Goal: Find specific page/section: Find specific page/section

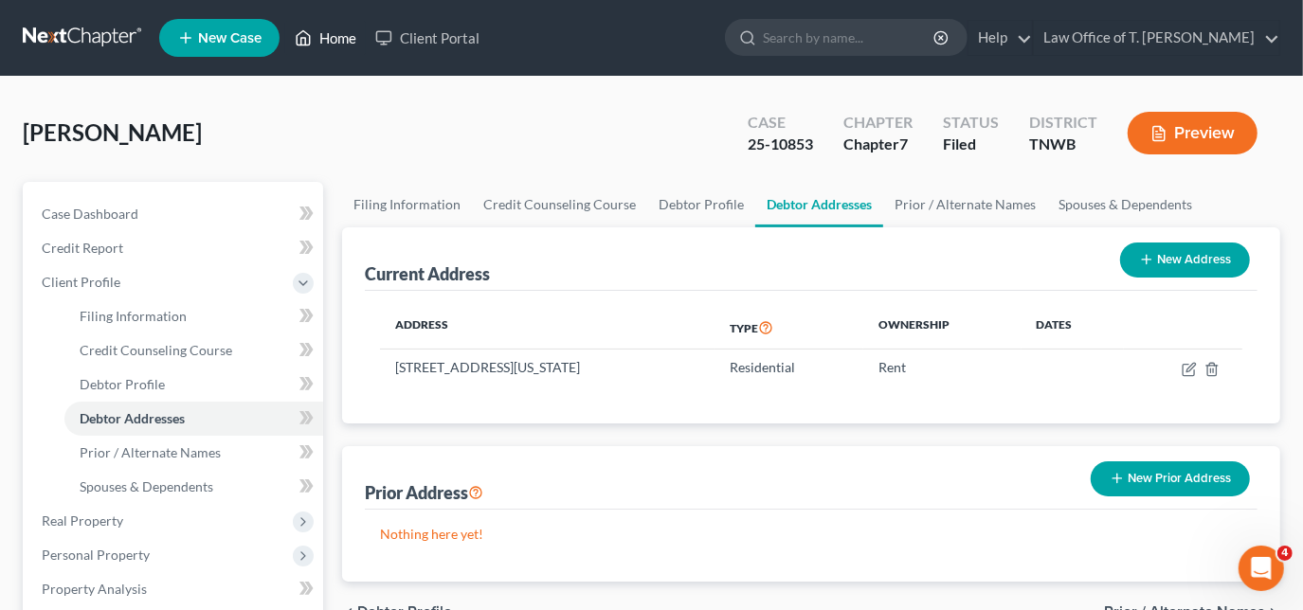
click at [312, 42] on icon at bounding box center [303, 38] width 17 height 23
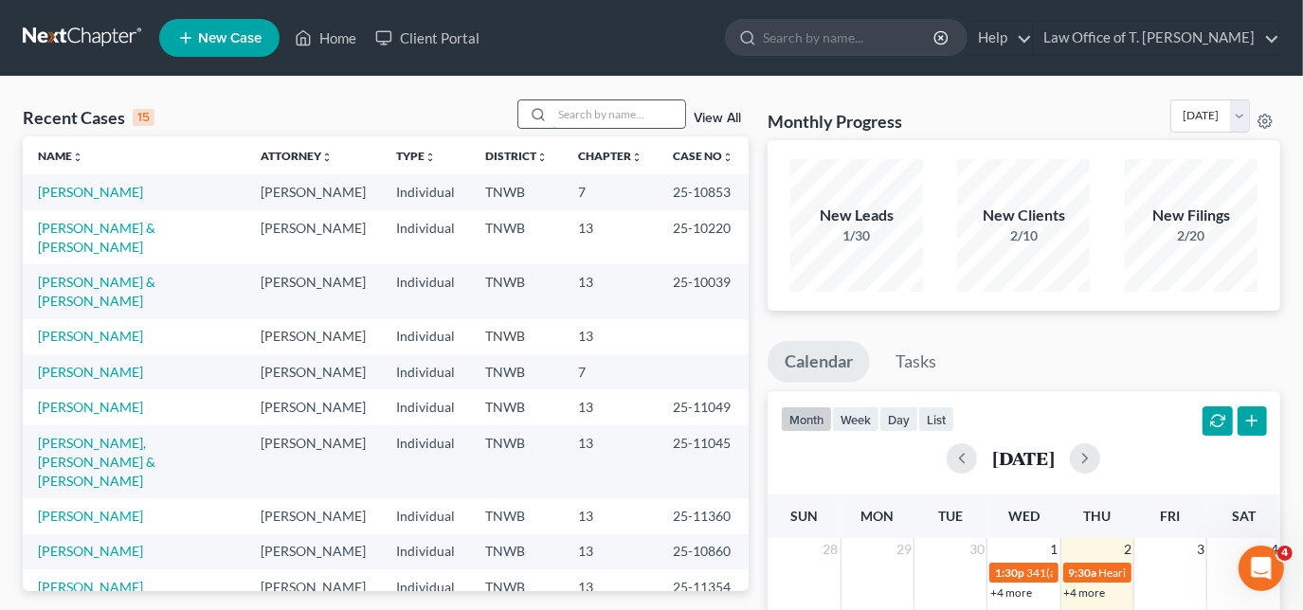
click at [576, 119] on input "search" at bounding box center [619, 113] width 133 height 27
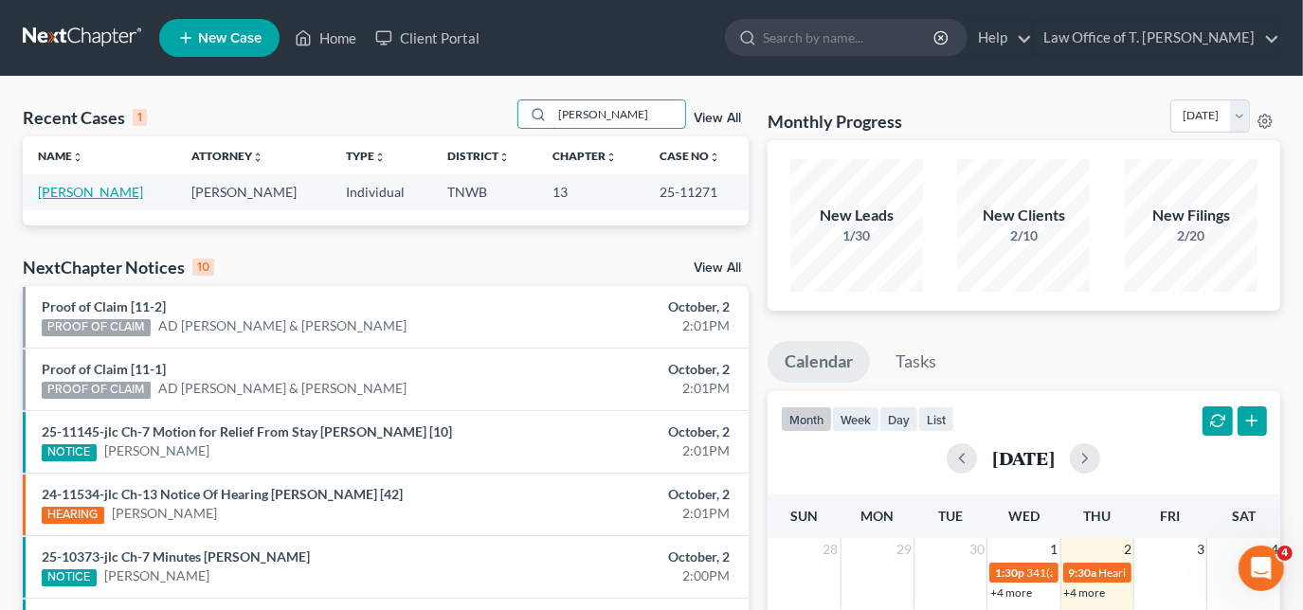
type input "[PERSON_NAME]"
click at [106, 197] on link "[PERSON_NAME]" at bounding box center [90, 192] width 105 height 16
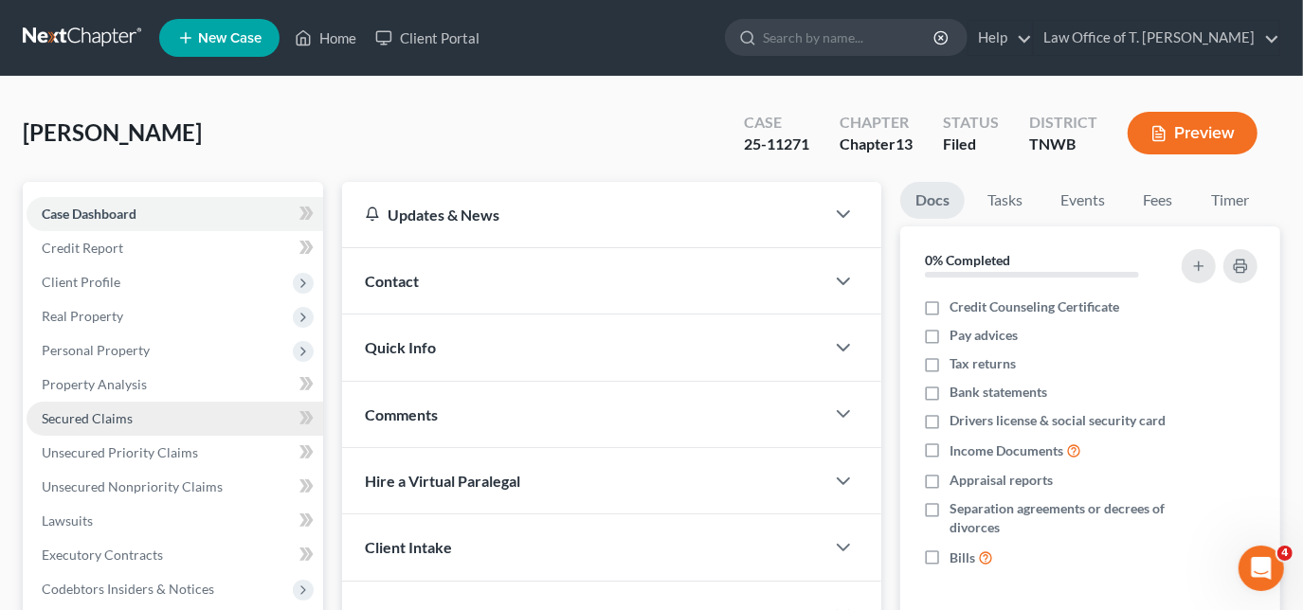
click at [99, 422] on span "Secured Claims" at bounding box center [87, 418] width 91 height 16
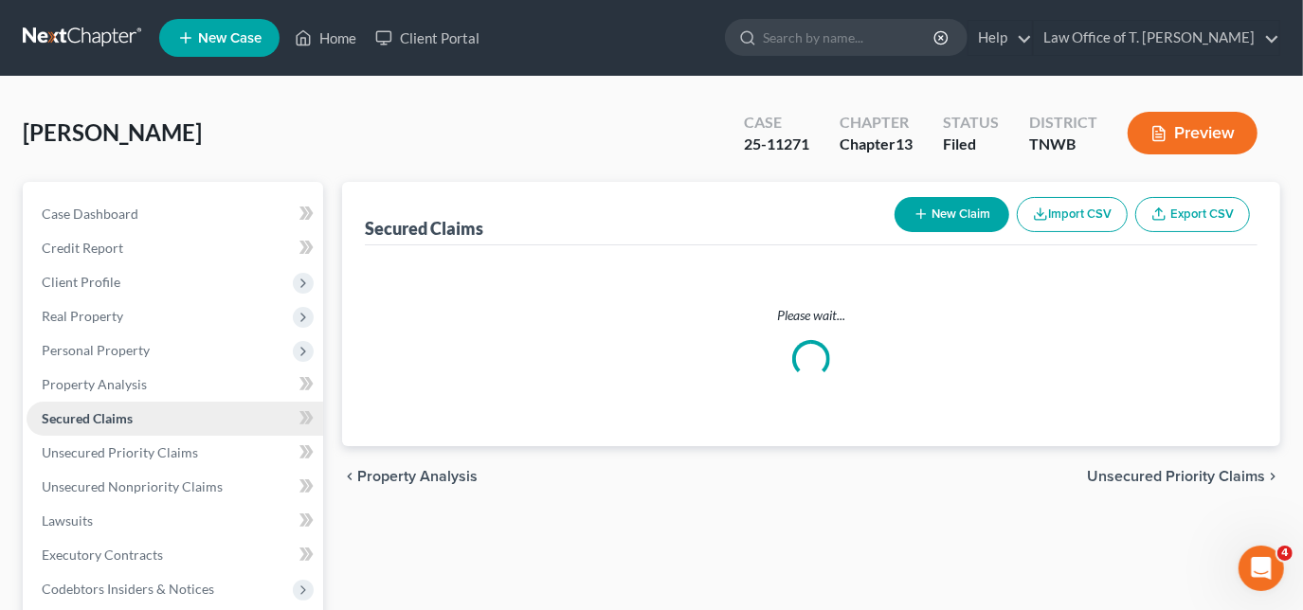
click at [99, 422] on span "Secured Claims" at bounding box center [87, 418] width 91 height 16
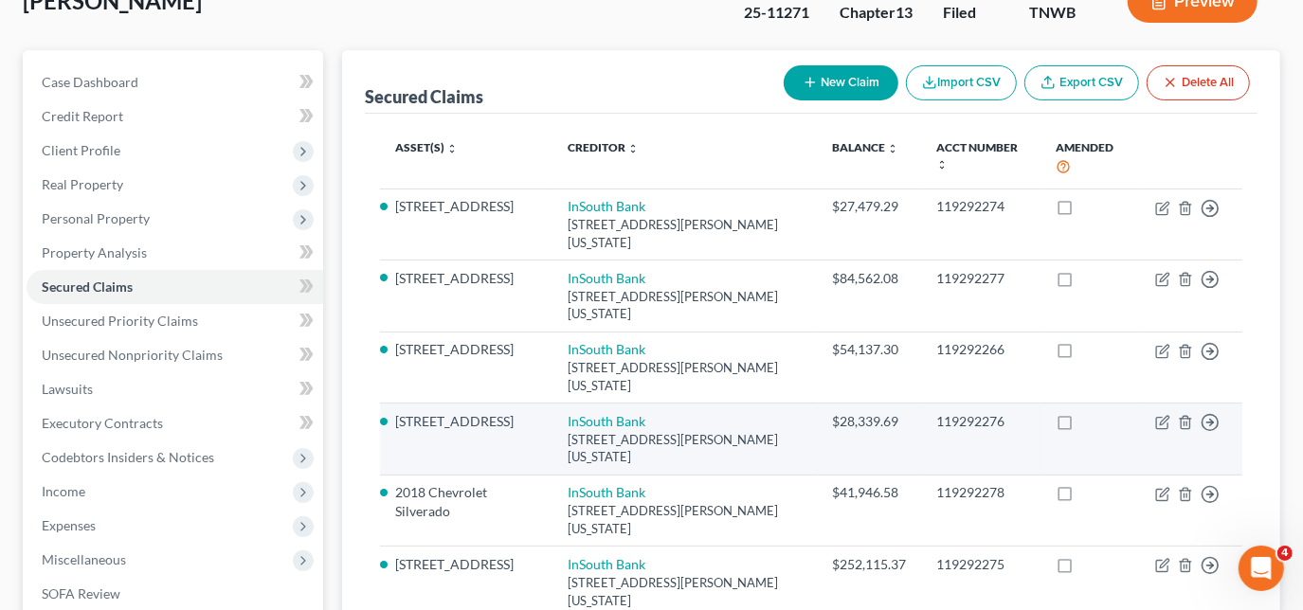
scroll to position [172, 0]
